Goal: Task Accomplishment & Management: Use online tool/utility

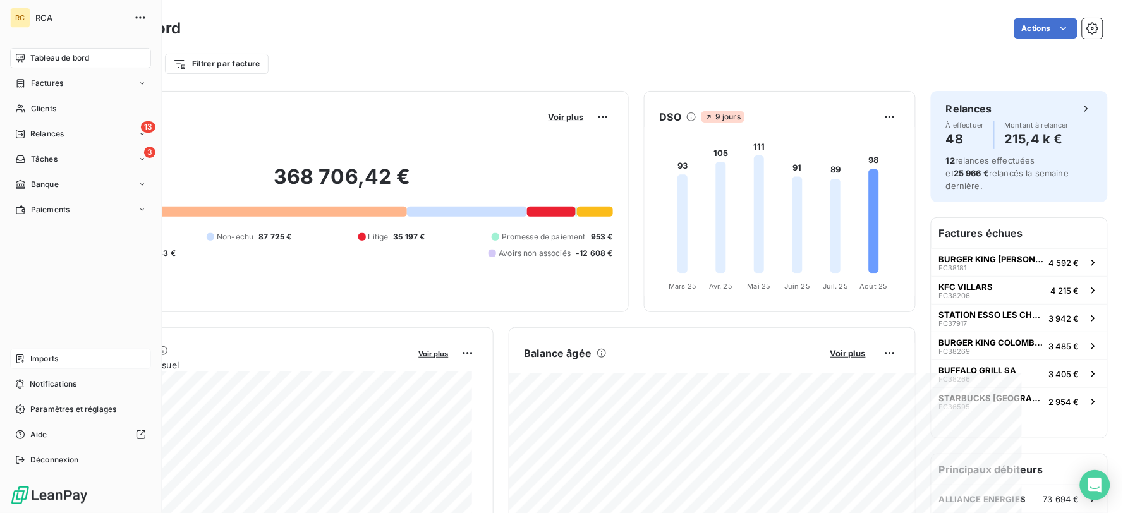
click at [43, 359] on span "Imports" at bounding box center [44, 358] width 28 height 11
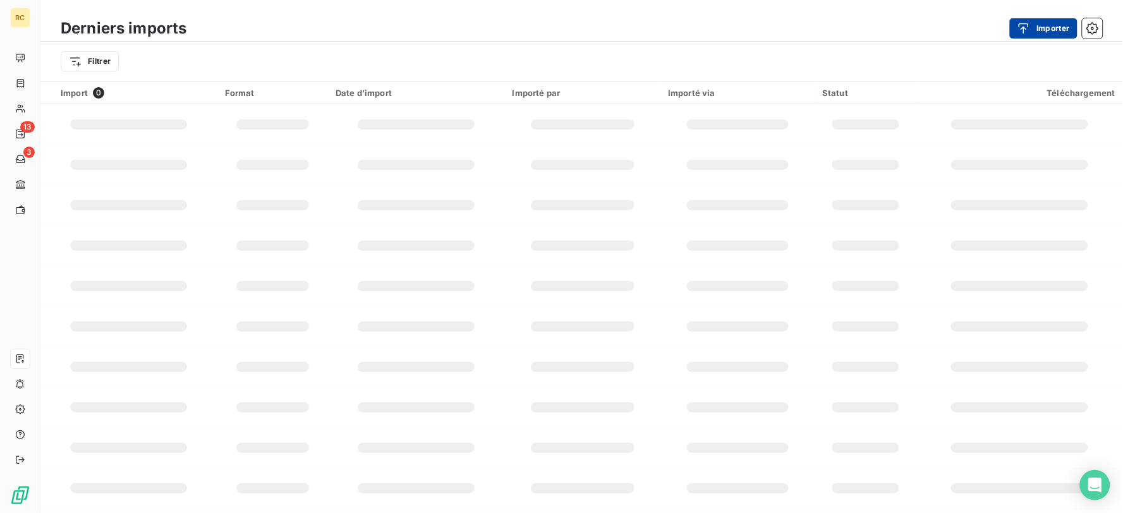
click at [1050, 35] on button "Importer" at bounding box center [1044, 28] width 68 height 20
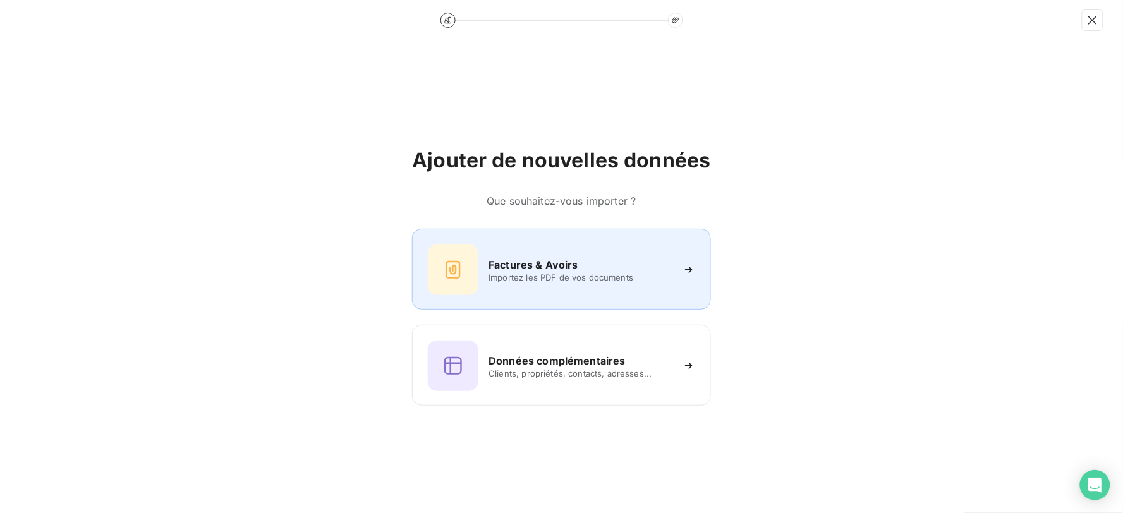
click at [568, 264] on h6 "Factures & Avoirs" at bounding box center [534, 264] width 90 height 15
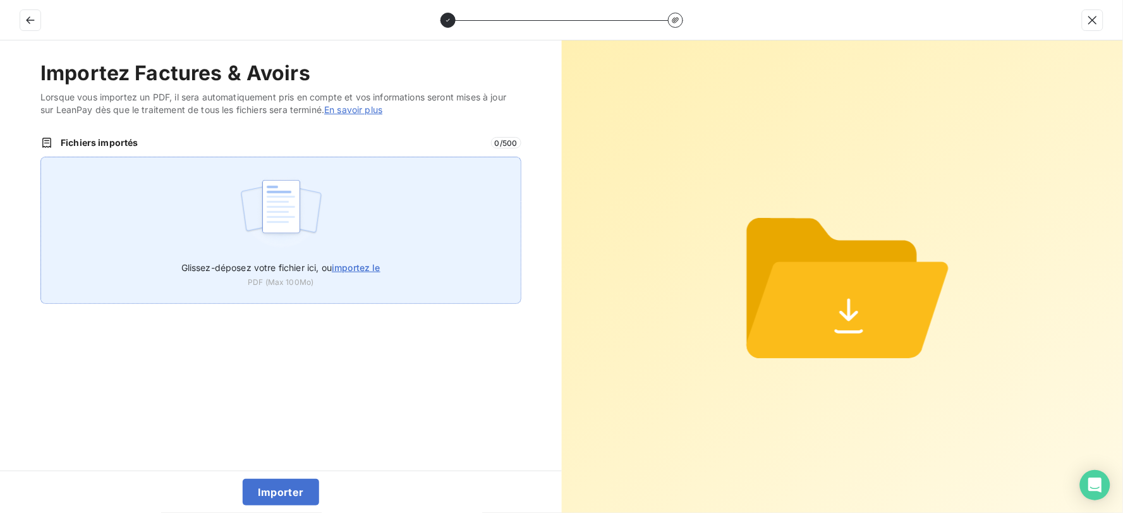
click at [307, 217] on img at bounding box center [281, 213] width 84 height 81
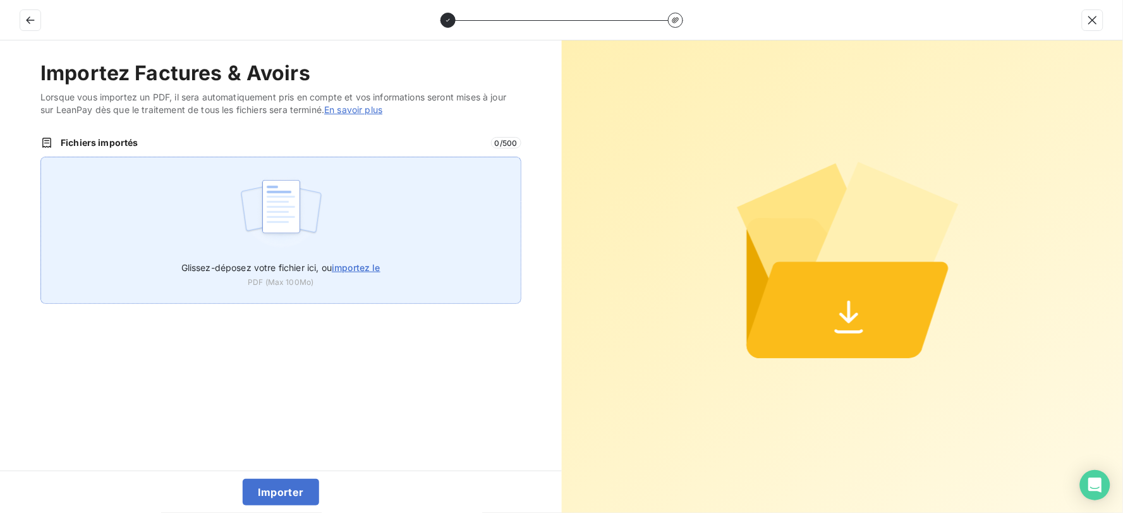
type input "C:\fakepath\FC38535.pdf"
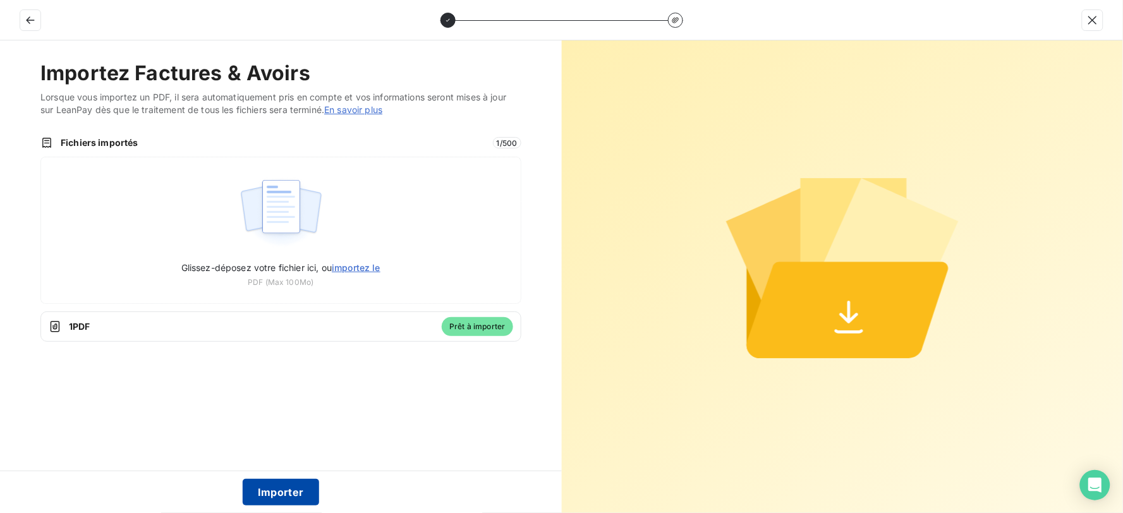
click at [270, 493] on button "Importer" at bounding box center [281, 492] width 76 height 27
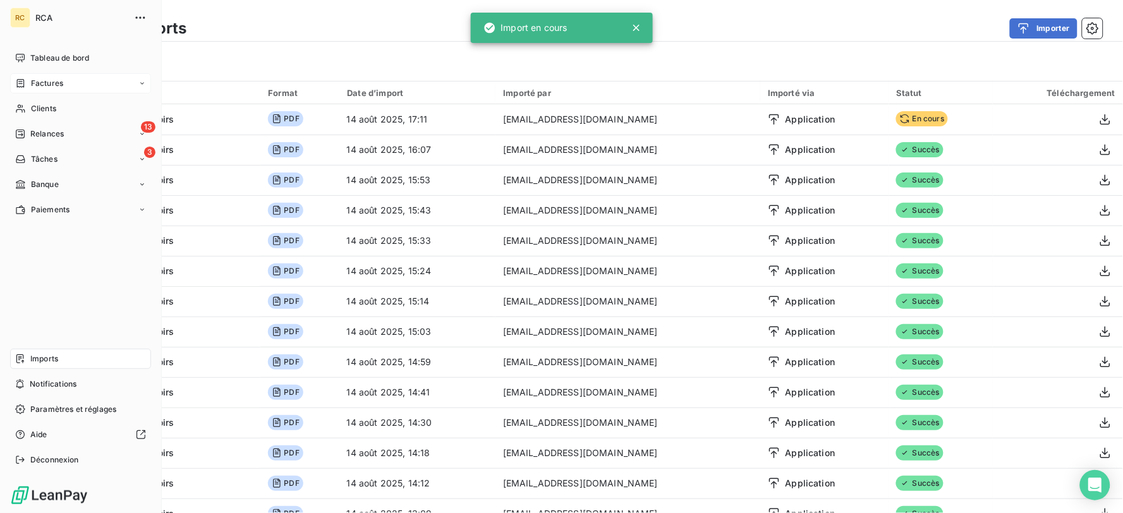
click at [47, 81] on span "Factures" at bounding box center [47, 83] width 32 height 11
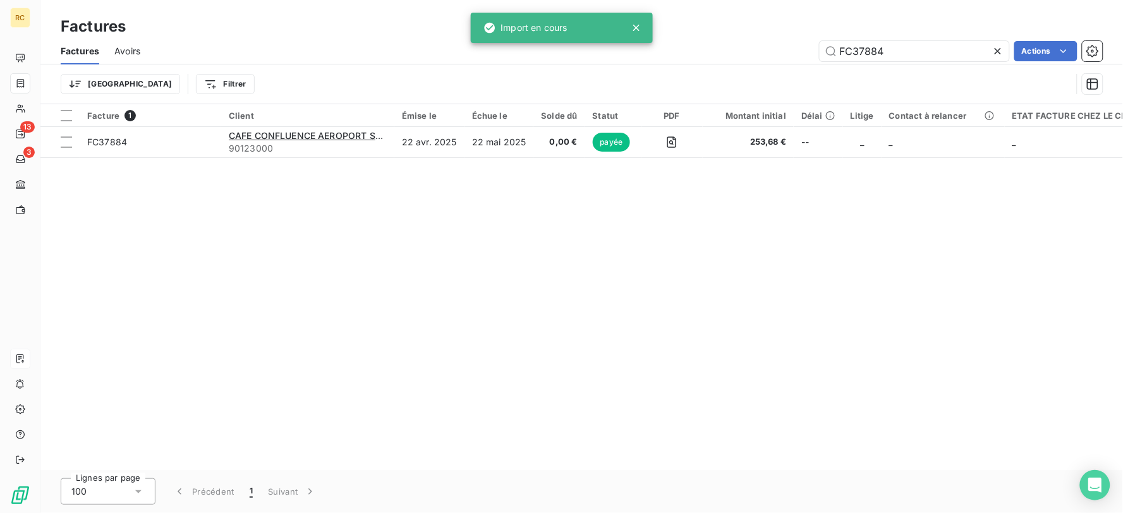
drag, startPoint x: 891, startPoint y: 53, endPoint x: 711, endPoint y: 47, distance: 180.9
click at [719, 51] on div "FC37884 Actions" at bounding box center [630, 51] width 948 height 20
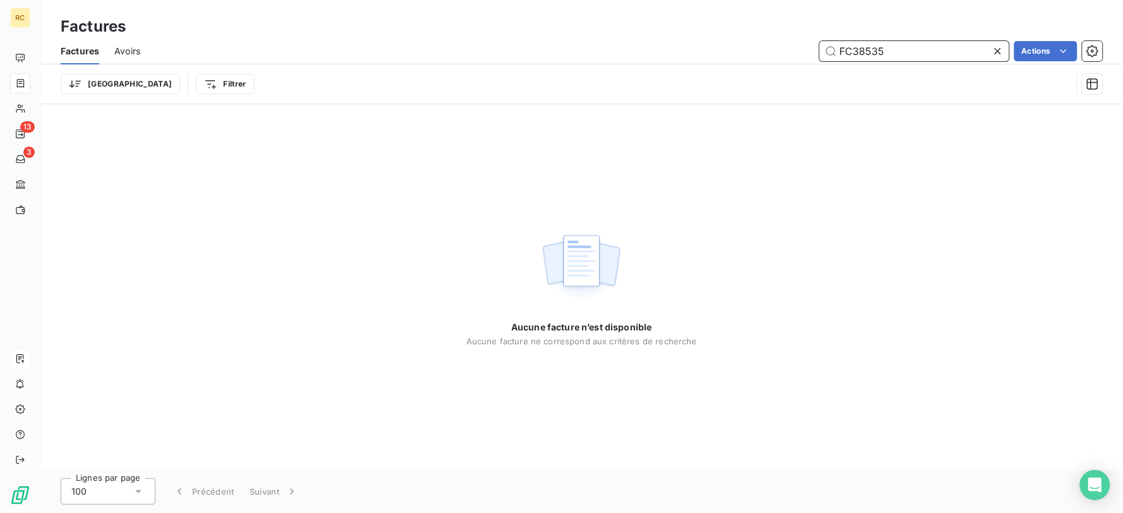
click at [914, 54] on input "FC38535" at bounding box center [915, 51] width 190 height 20
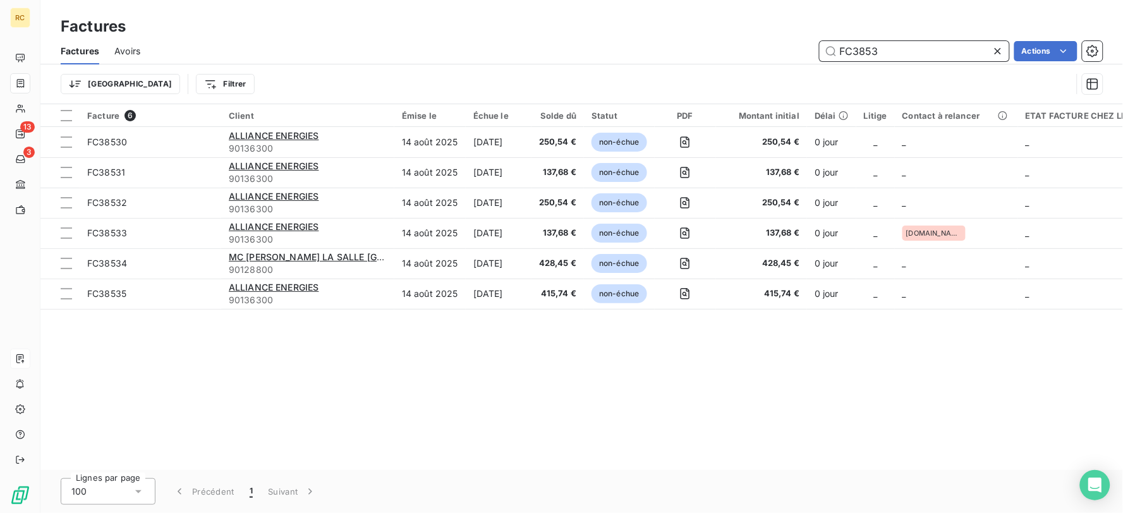
type input "FC38535"
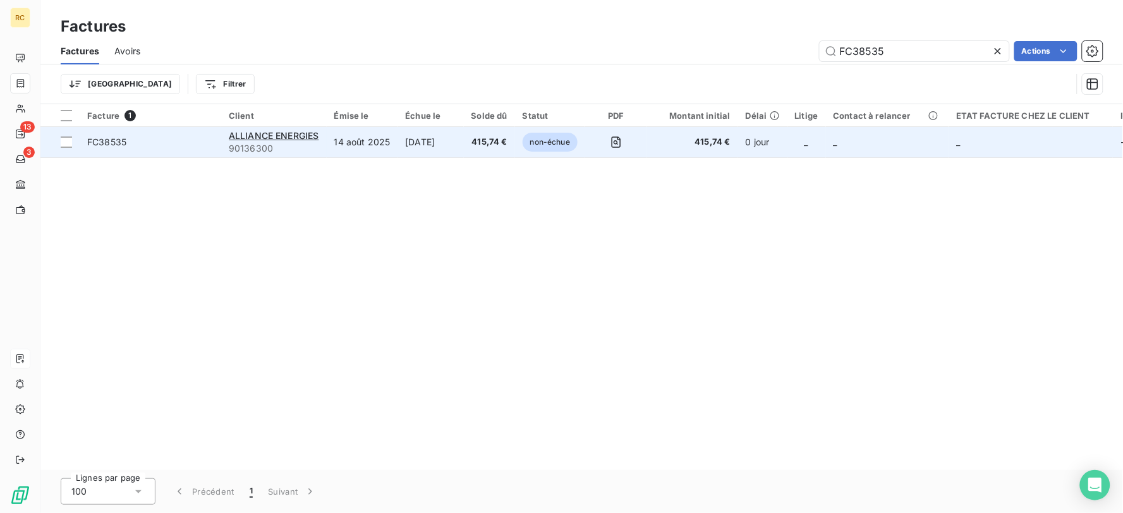
click at [398, 137] on td "[DATE]" at bounding box center [431, 142] width 66 height 30
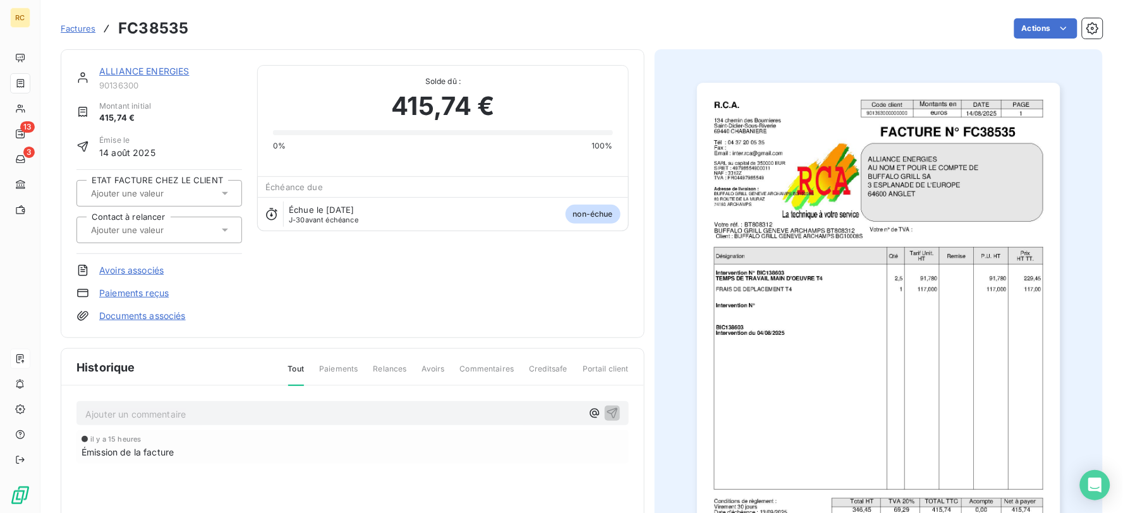
click at [171, 320] on link "Documents associés" at bounding box center [142, 316] width 87 height 13
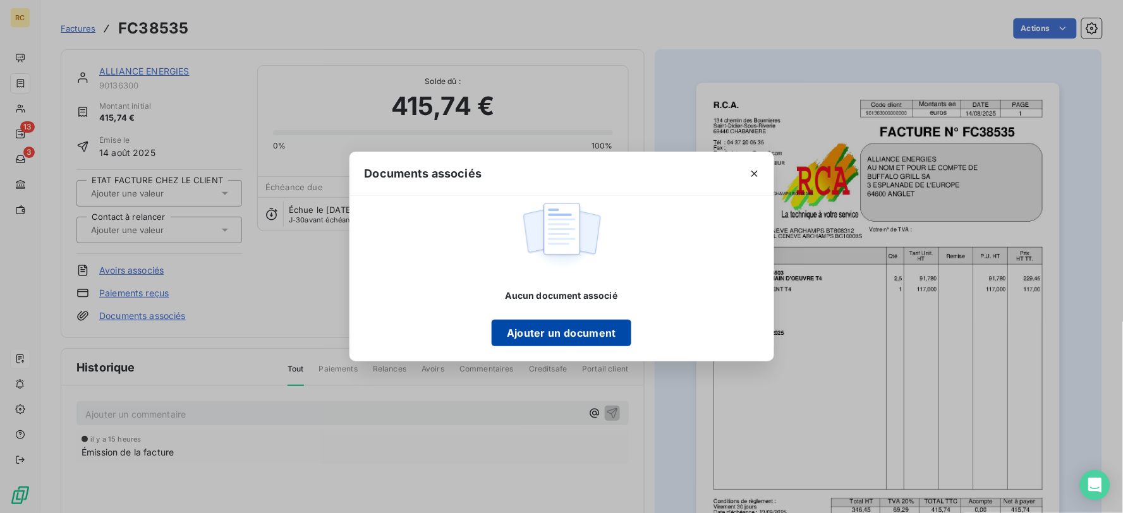
click at [516, 340] on button "Ajouter un document" at bounding box center [562, 333] width 140 height 27
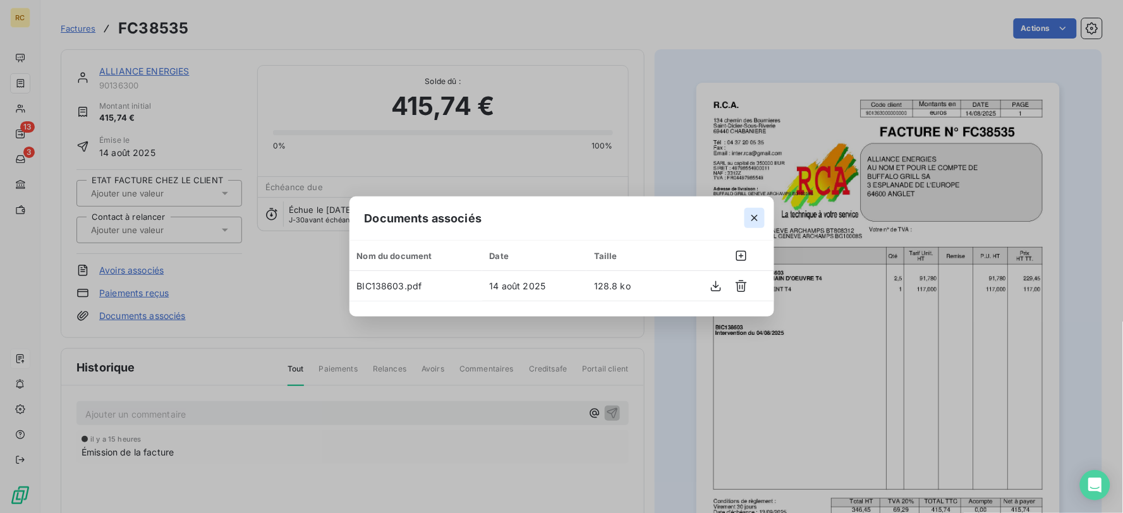
click at [760, 223] on icon "button" at bounding box center [754, 218] width 13 height 13
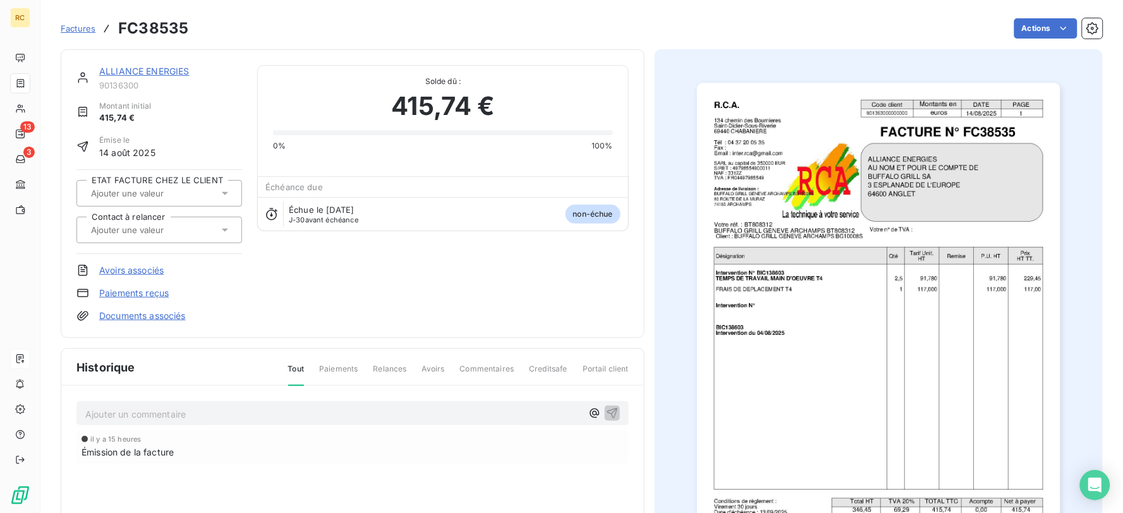
click at [74, 27] on span "Factures" at bounding box center [78, 28] width 35 height 10
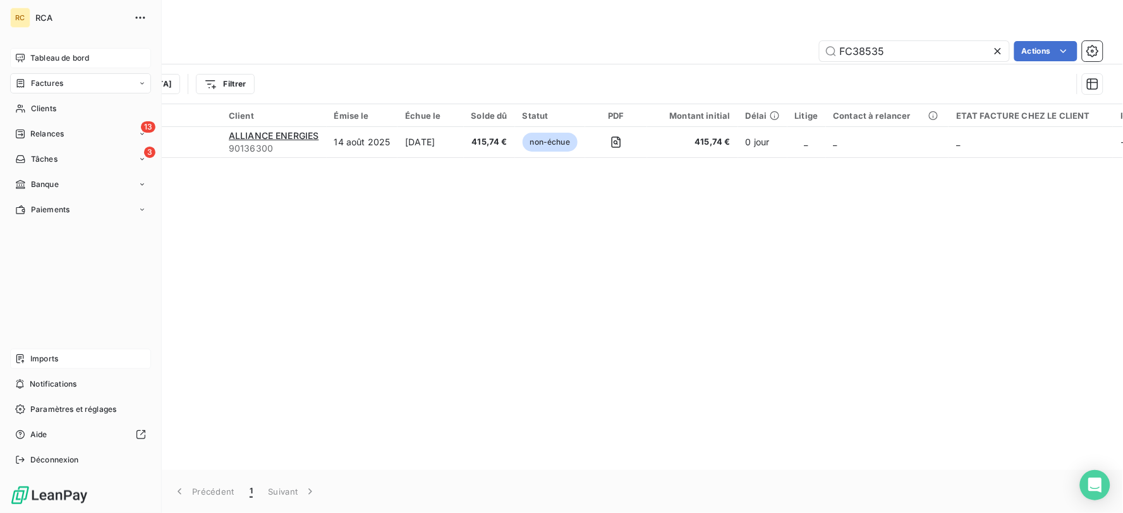
click at [25, 52] on div "Tableau de bord" at bounding box center [80, 58] width 141 height 20
